Goal: Transaction & Acquisition: Subscribe to service/newsletter

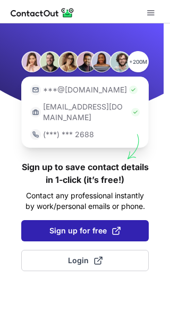
click at [97, 225] on span "Sign up for free" at bounding box center [84, 230] width 71 height 11
click at [94, 225] on span "Sign up for free" at bounding box center [84, 230] width 71 height 11
click at [98, 225] on span "Sign up for free" at bounding box center [84, 230] width 71 height 11
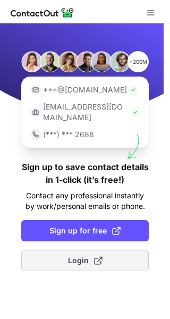
click at [96, 256] on span at bounding box center [98, 260] width 8 height 8
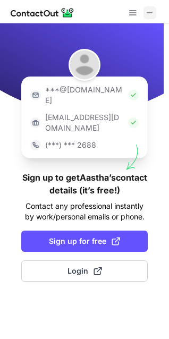
click at [144, 10] on button at bounding box center [149, 12] width 13 height 13
